Goal: Information Seeking & Learning: Learn about a topic

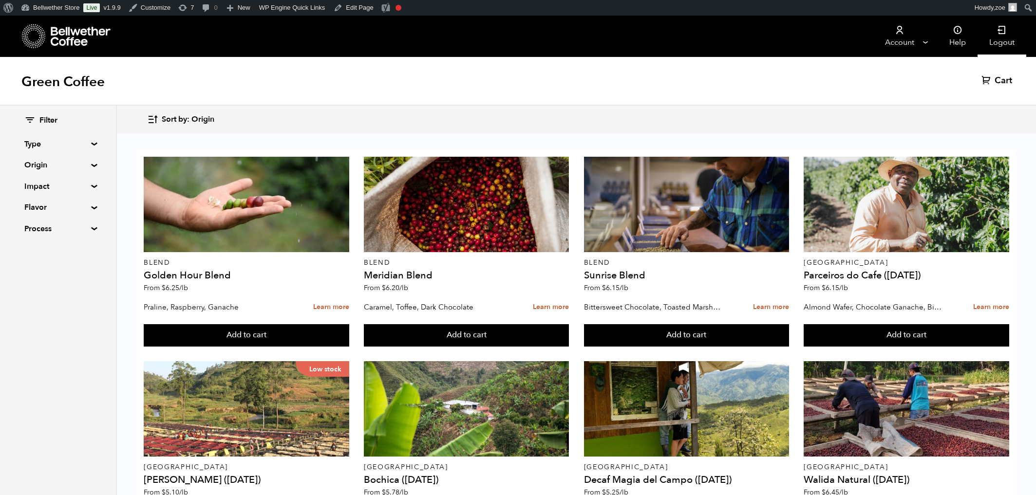
click at [999, 44] on link "Logout" at bounding box center [1001, 36] width 49 height 41
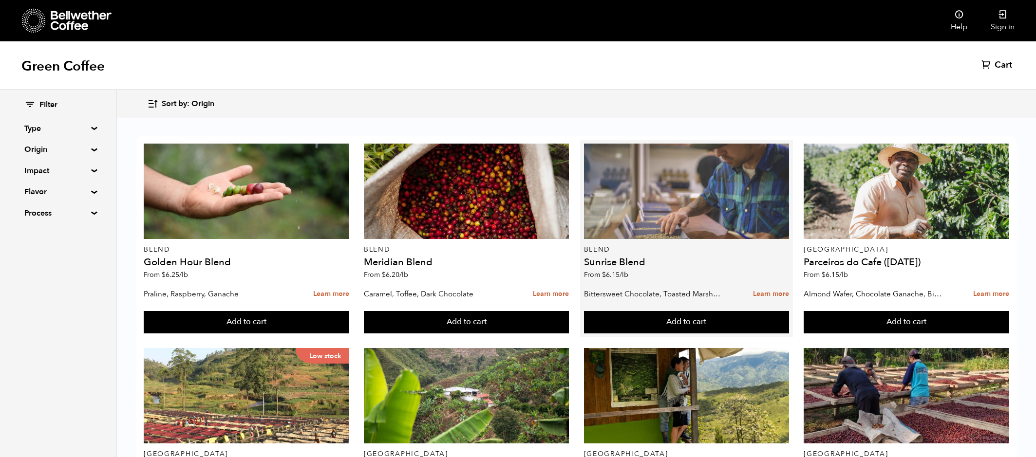
scroll to position [34, 0]
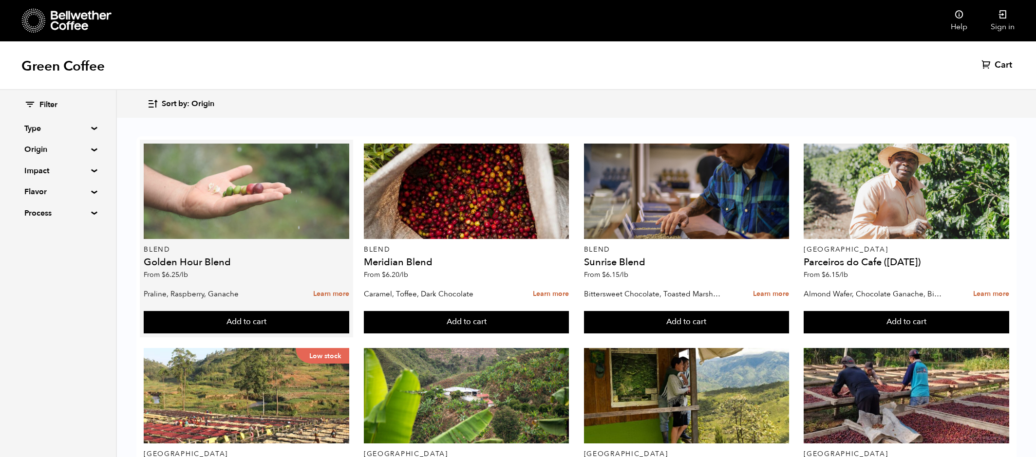
click at [245, 148] on div at bounding box center [246, 191] width 205 height 95
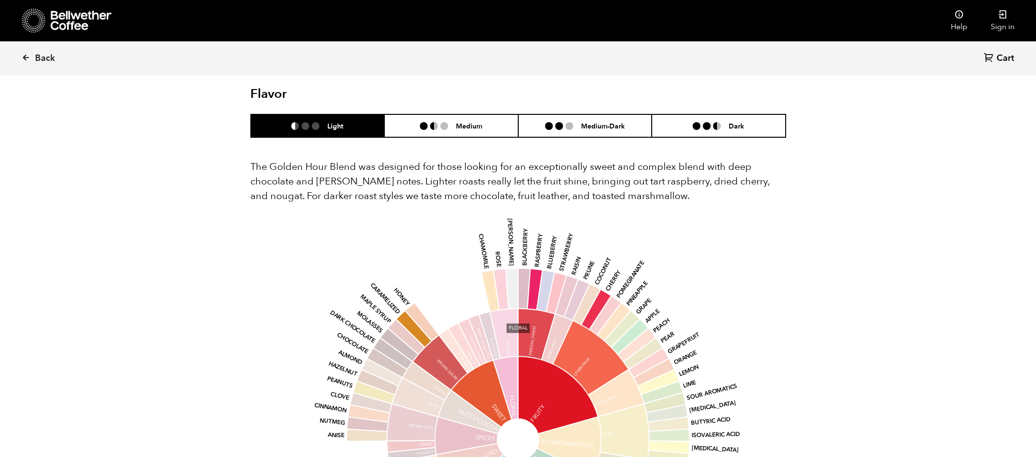
scroll to position [527, 0]
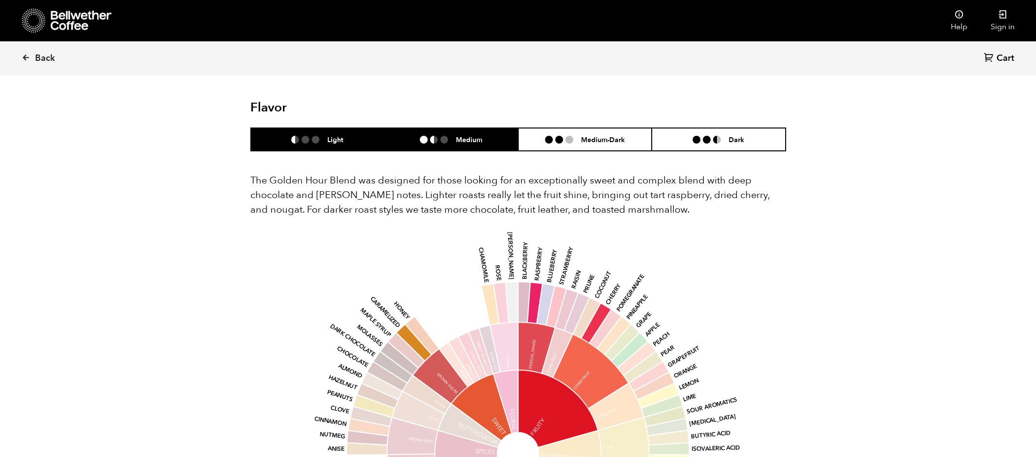
click at [453, 140] on ul at bounding box center [438, 140] width 36 height 8
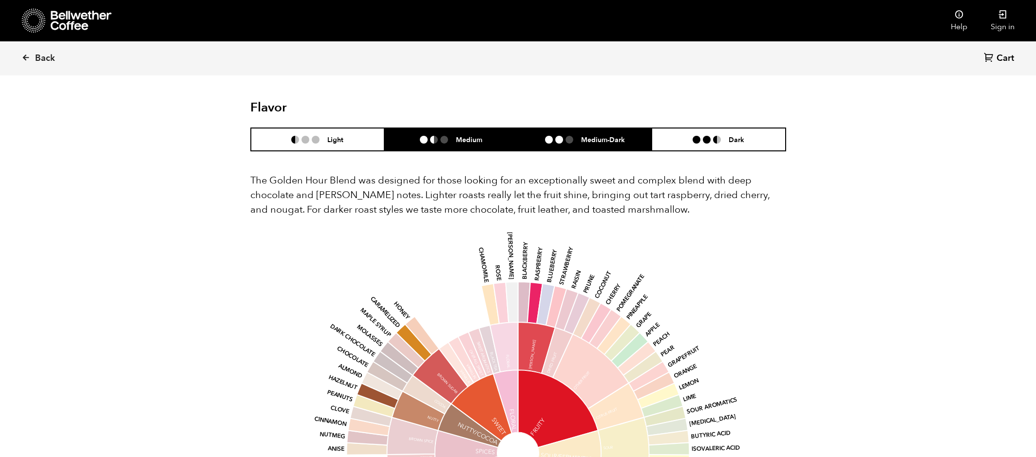
click at [564, 147] on li "Medium-Dark" at bounding box center [585, 139] width 134 height 23
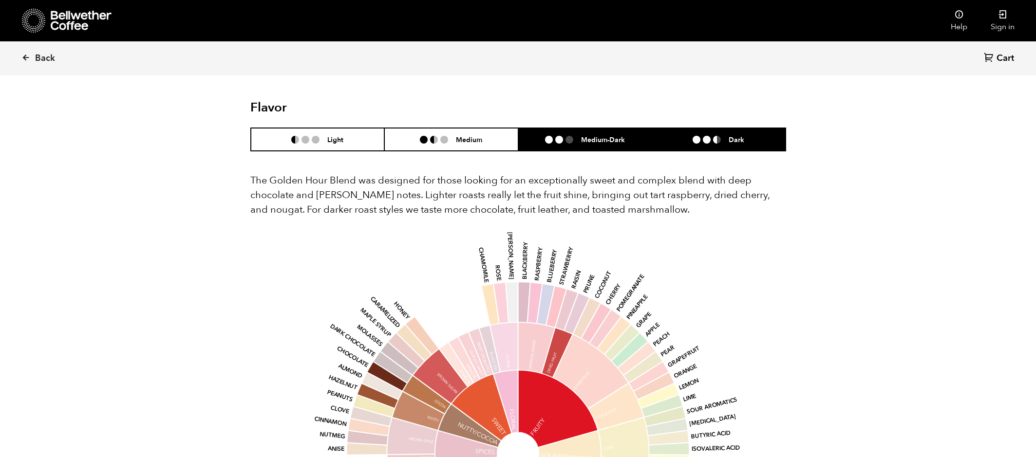
click at [683, 140] on li "Dark" at bounding box center [719, 139] width 134 height 23
click at [541, 138] on li "Medium-Dark" at bounding box center [585, 139] width 134 height 23
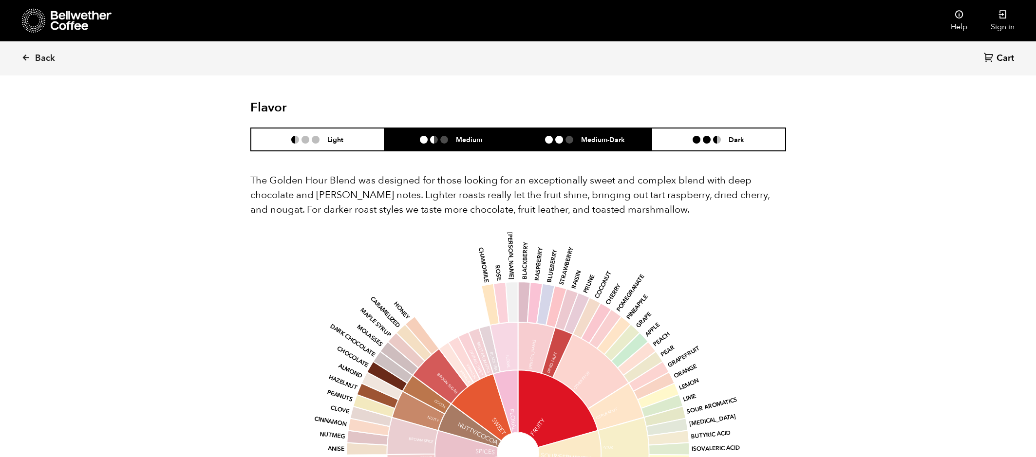
click at [421, 141] on li at bounding box center [424, 140] width 8 height 8
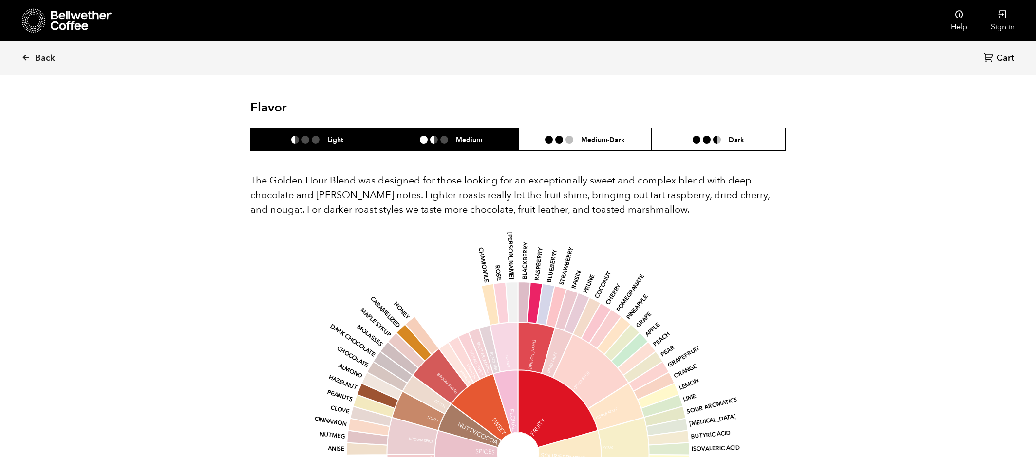
click at [331, 144] on h6 "Light" at bounding box center [335, 139] width 16 height 8
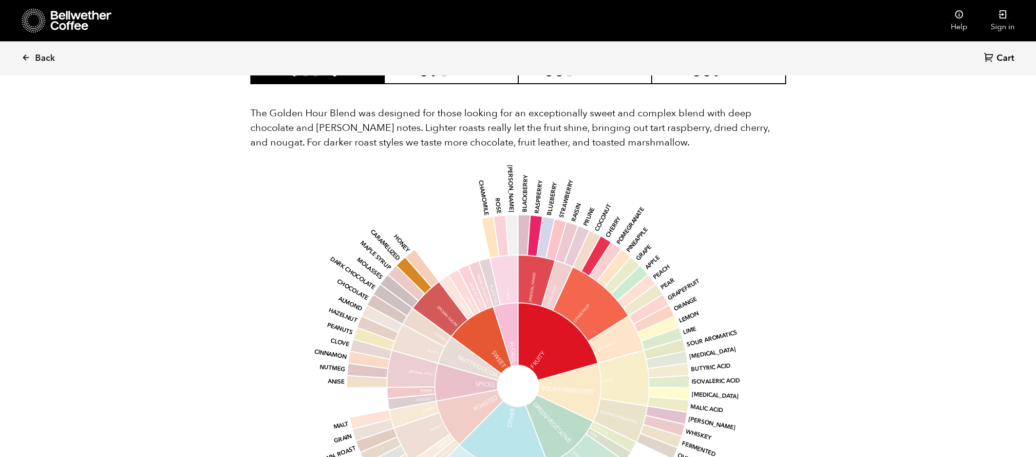
scroll to position [592, 0]
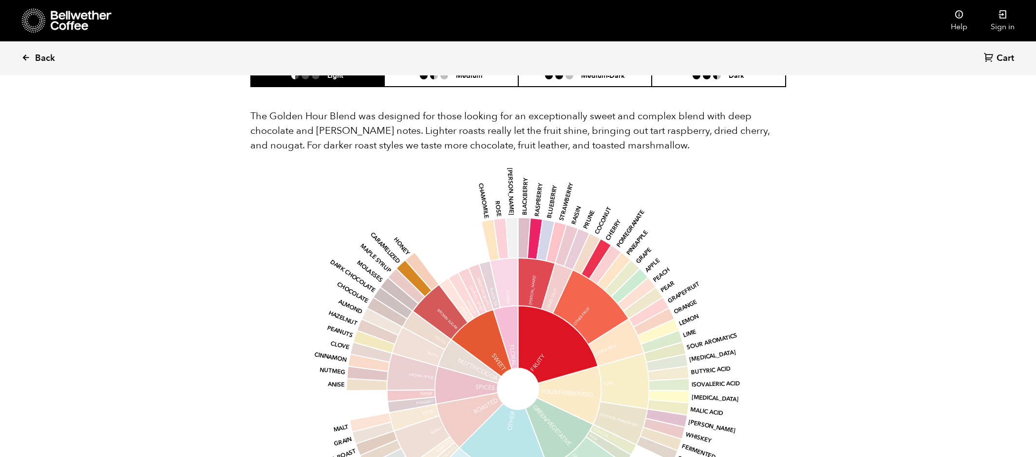
click at [33, 51] on link "Back" at bounding box center [51, 58] width 60 height 33
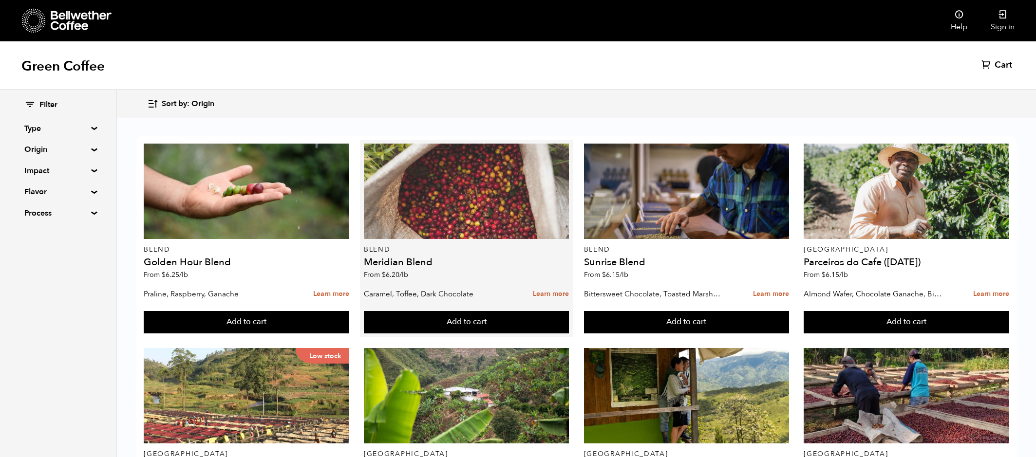
click at [429, 188] on div at bounding box center [466, 191] width 205 height 95
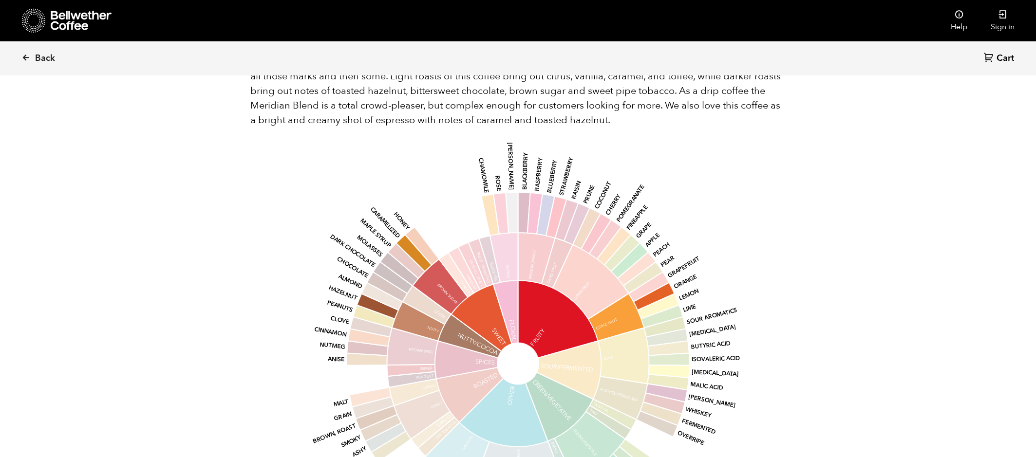
scroll to position [668, 0]
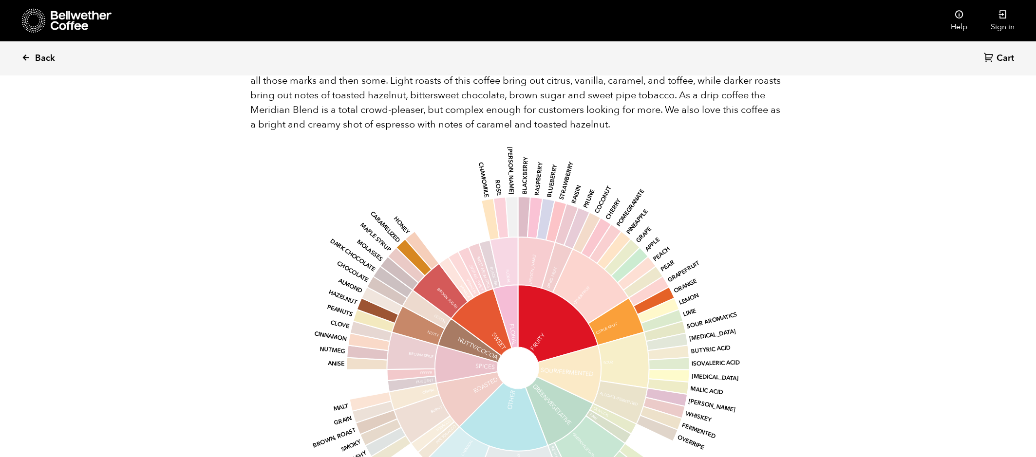
click at [45, 59] on span "Back" at bounding box center [45, 59] width 20 height 12
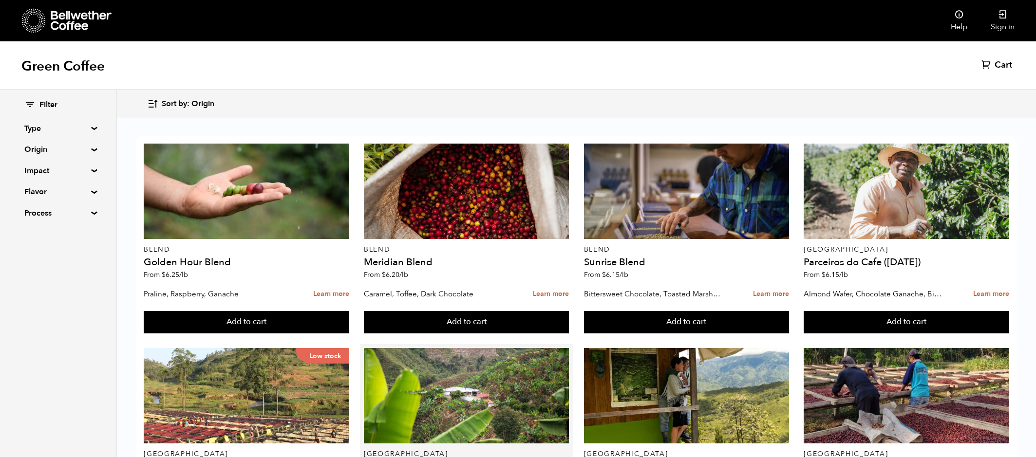
scroll to position [603, 0]
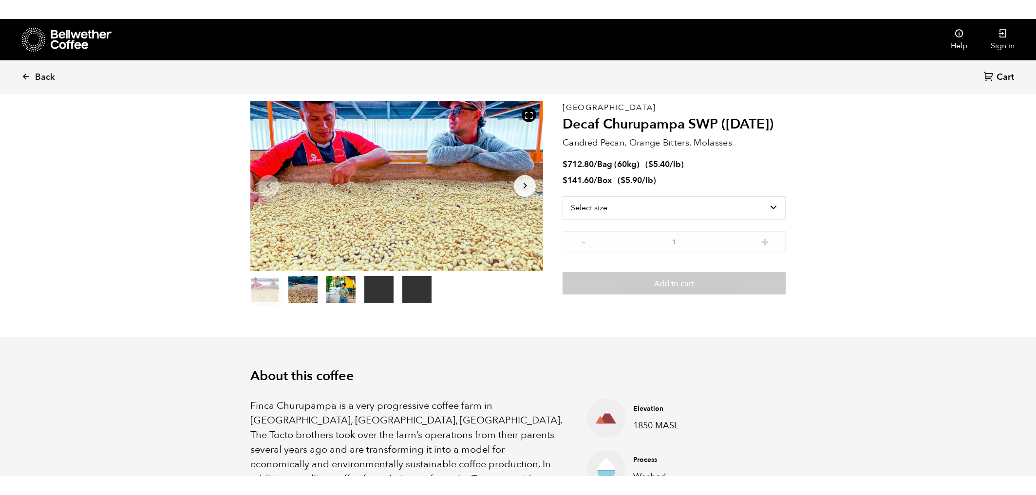
scroll to position [41, 0]
